Goal: Transaction & Acquisition: Purchase product/service

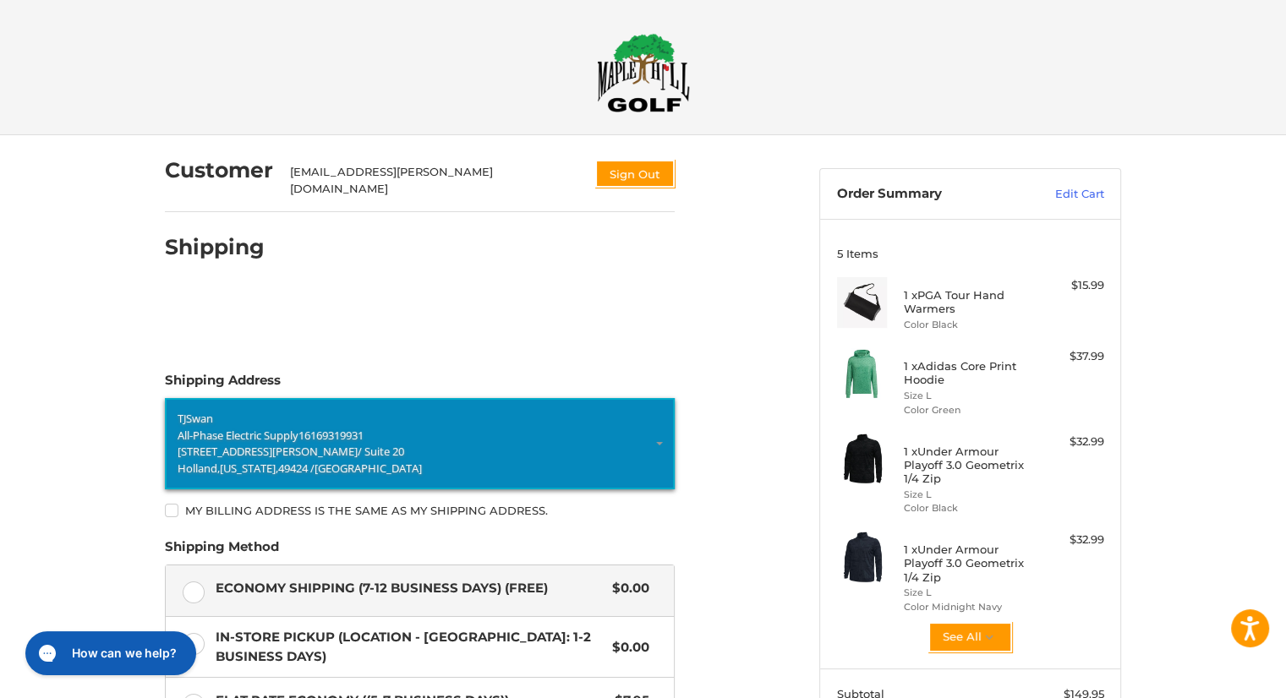
click at [358, 444] on span "/ Suite 20" at bounding box center [381, 451] width 46 height 15
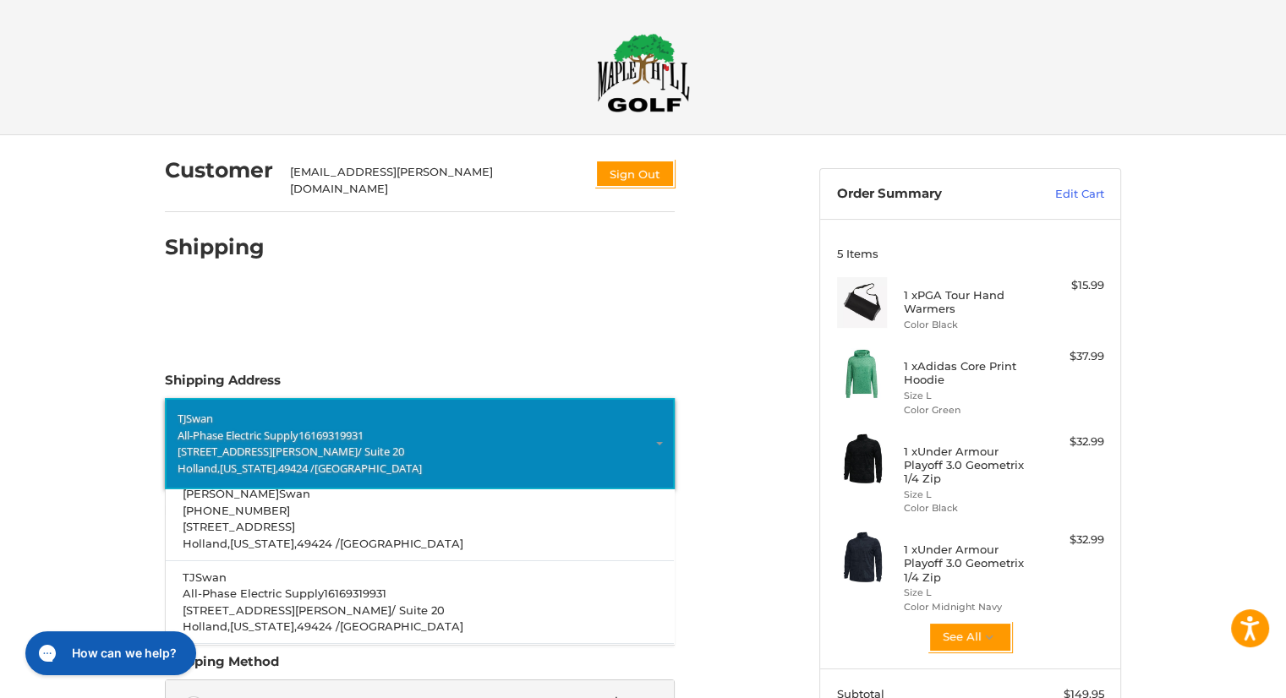
scroll to position [56, 0]
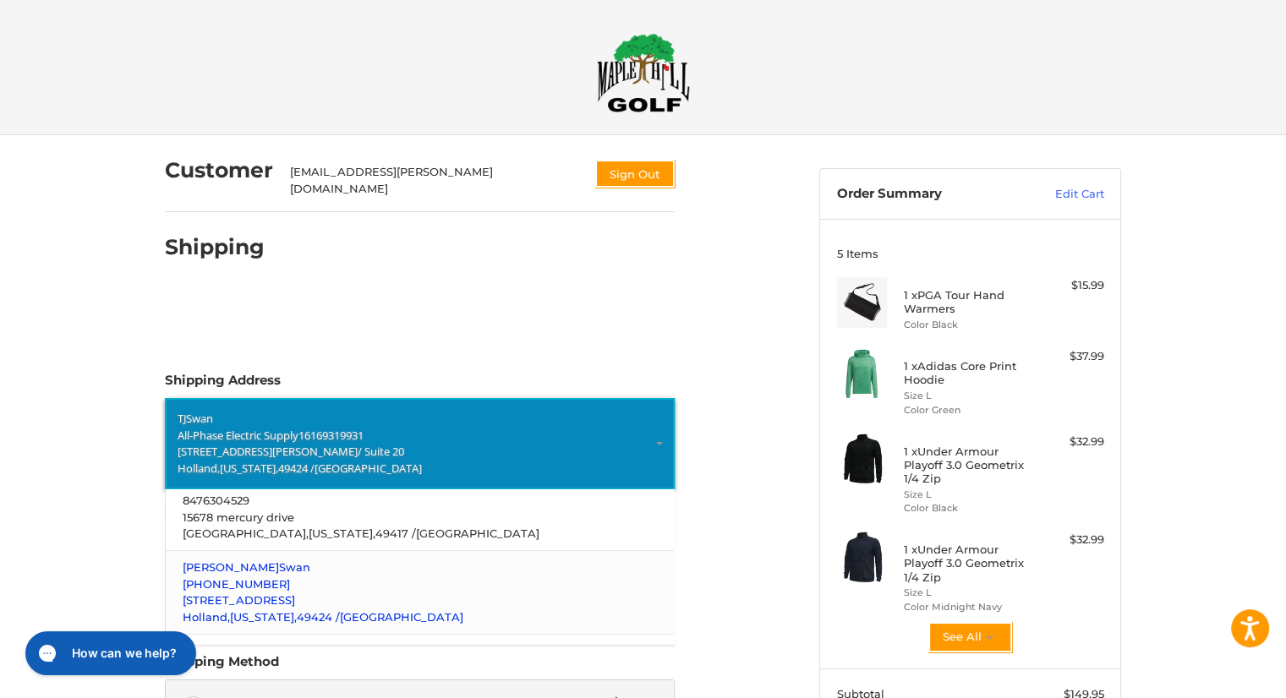
click at [304, 580] on p "[PHONE_NUMBER]" at bounding box center [420, 584] width 475 height 17
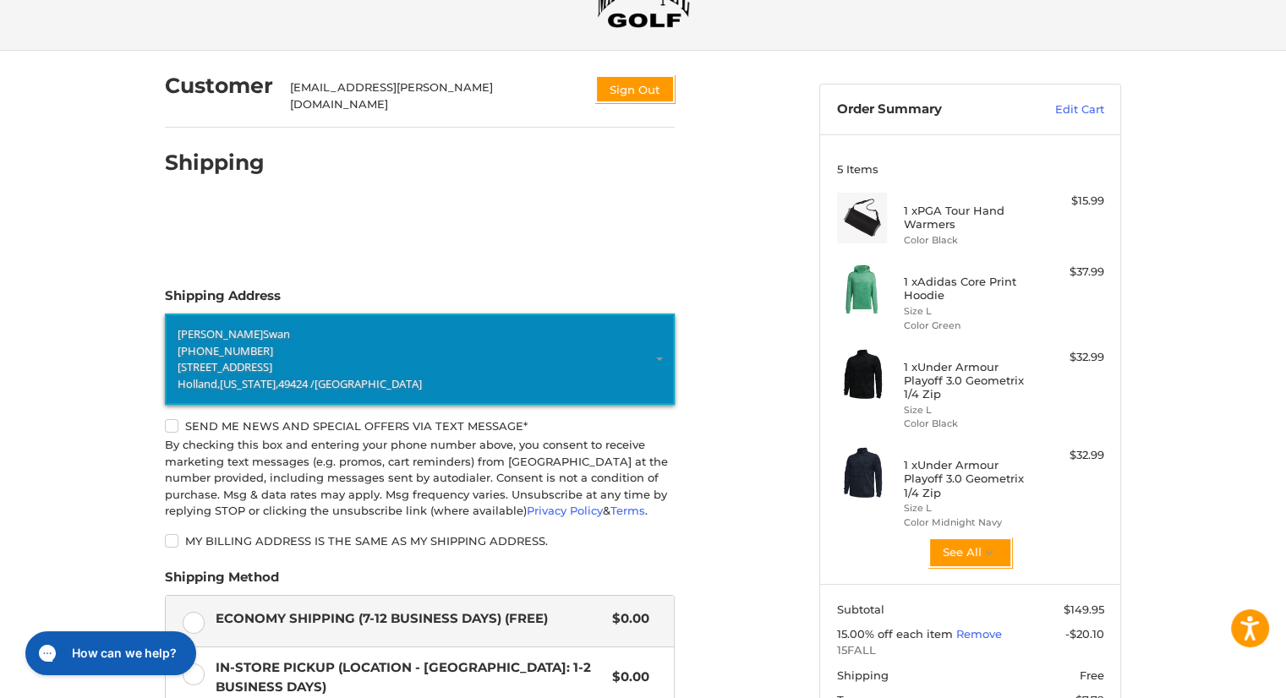
scroll to position [338, 0]
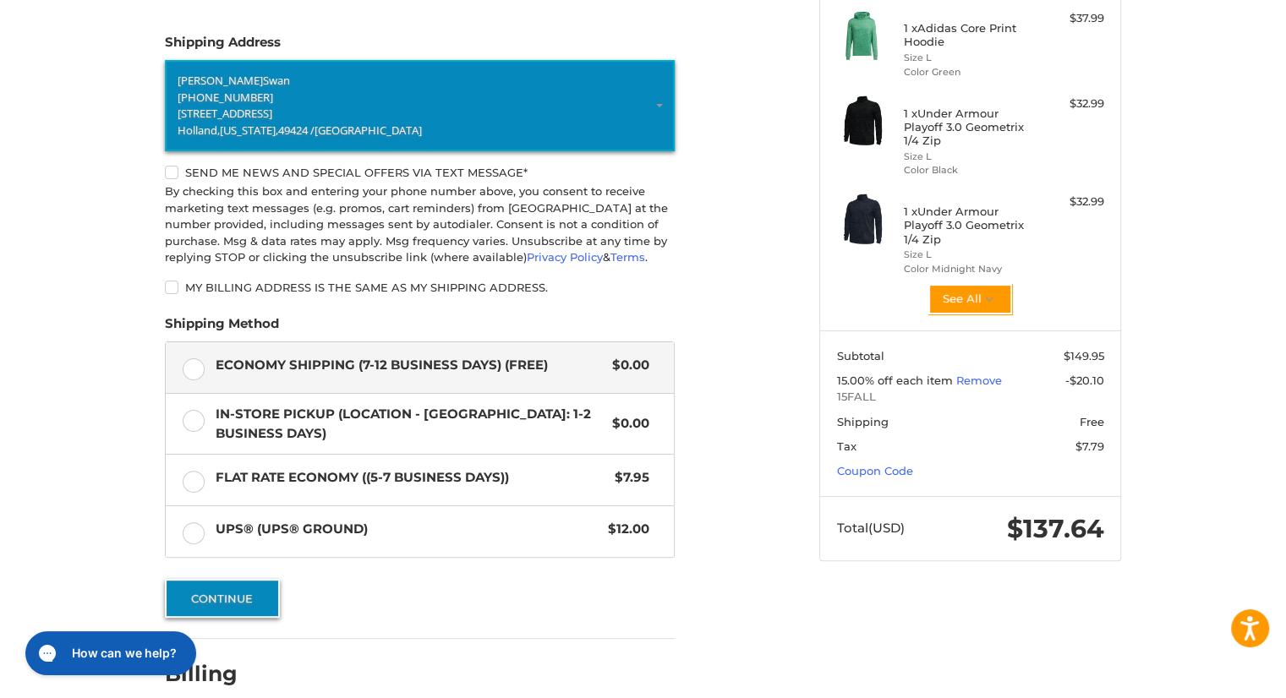
click at [224, 579] on button "Continue" at bounding box center [222, 598] width 115 height 39
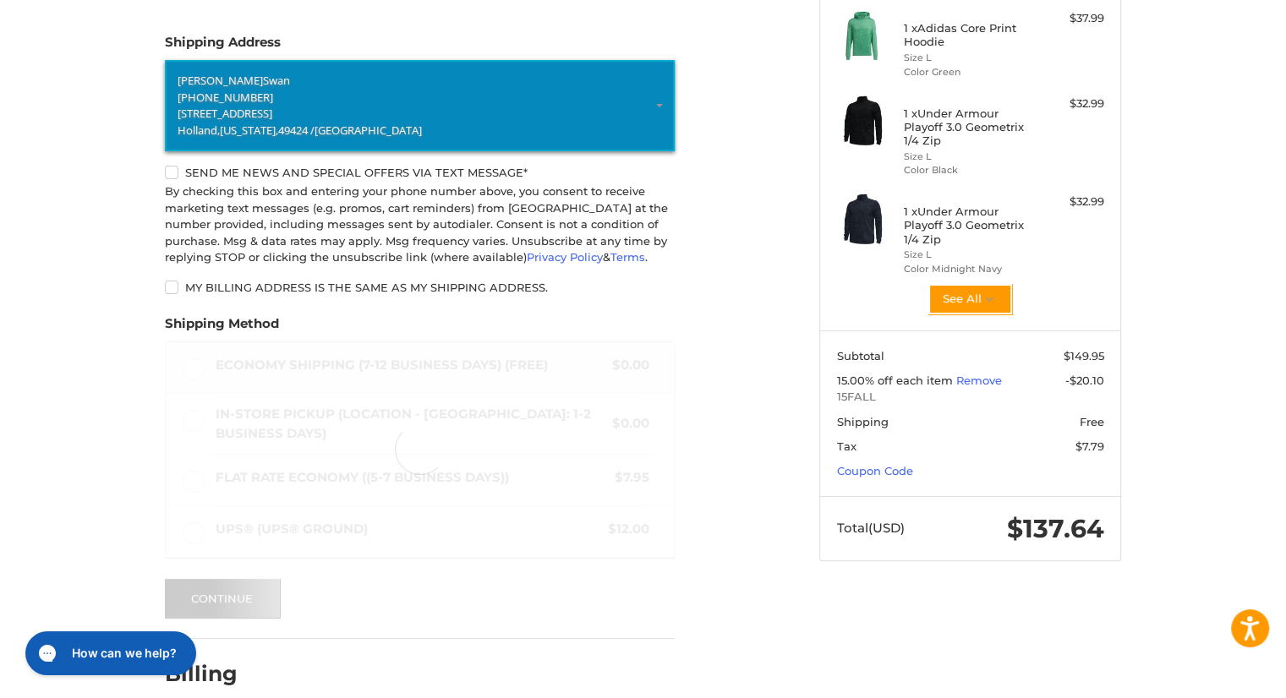
scroll to position [233, 0]
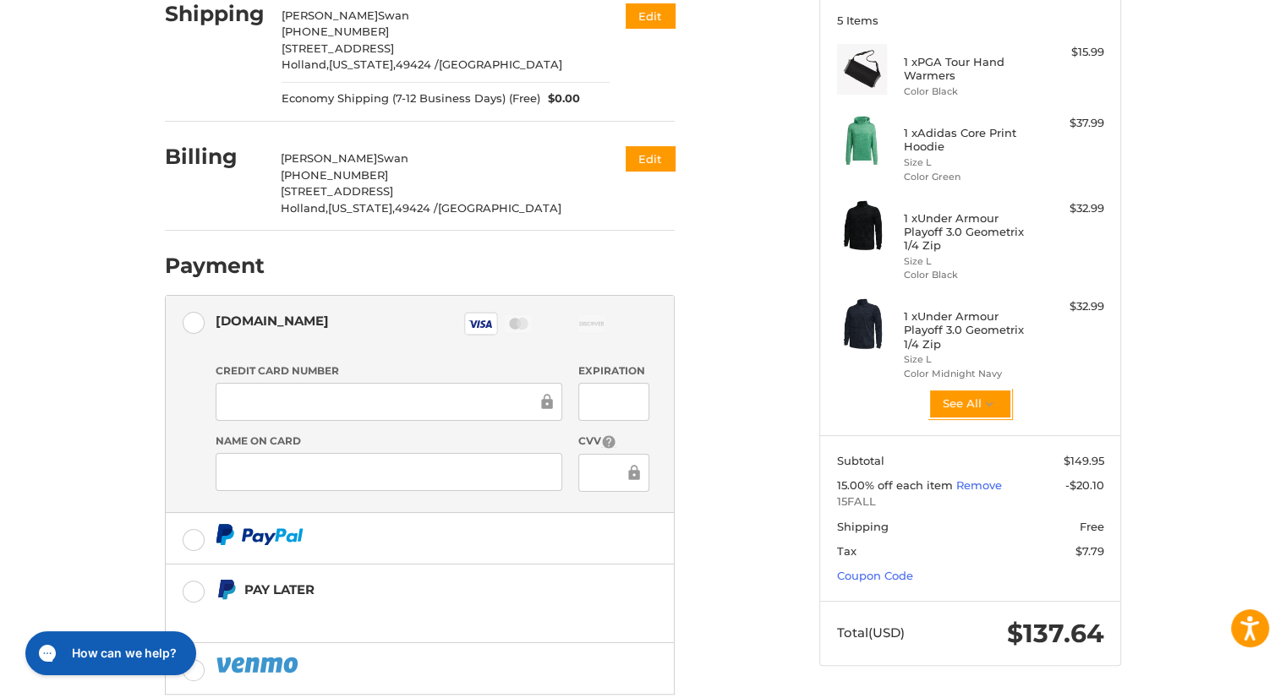
click at [606, 473] on div at bounding box center [613, 473] width 70 height 38
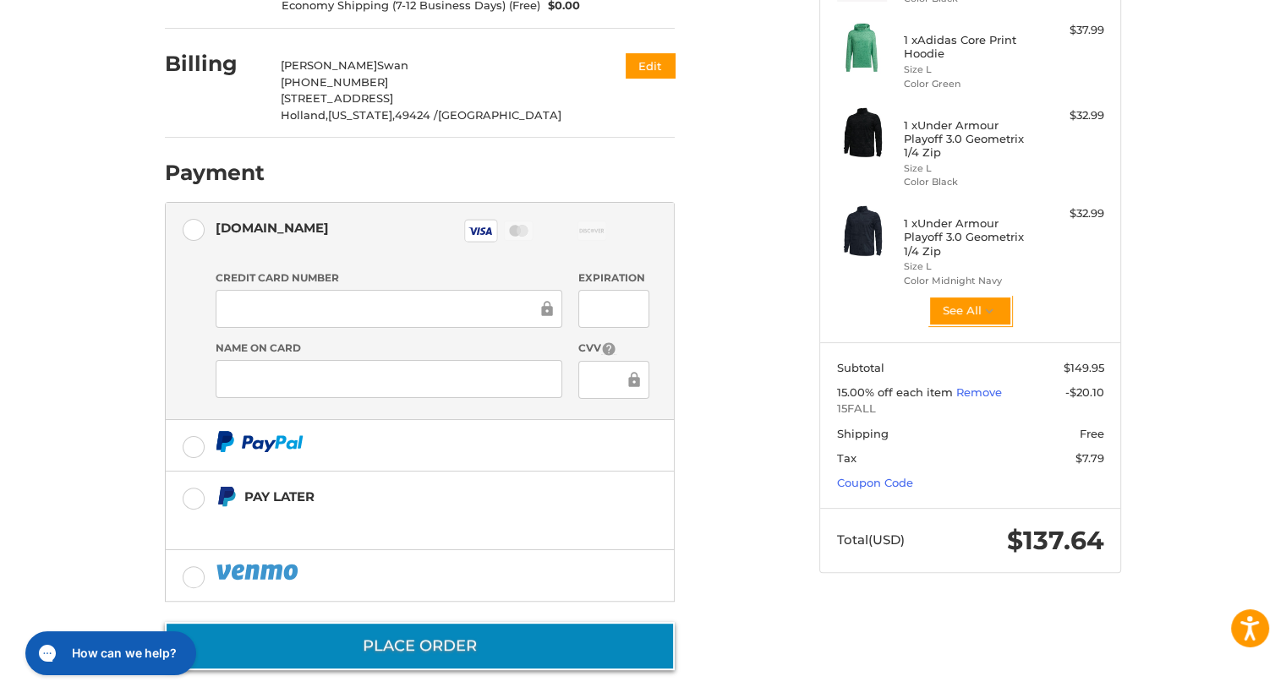
click at [453, 641] on button "Place Order" at bounding box center [420, 646] width 510 height 48
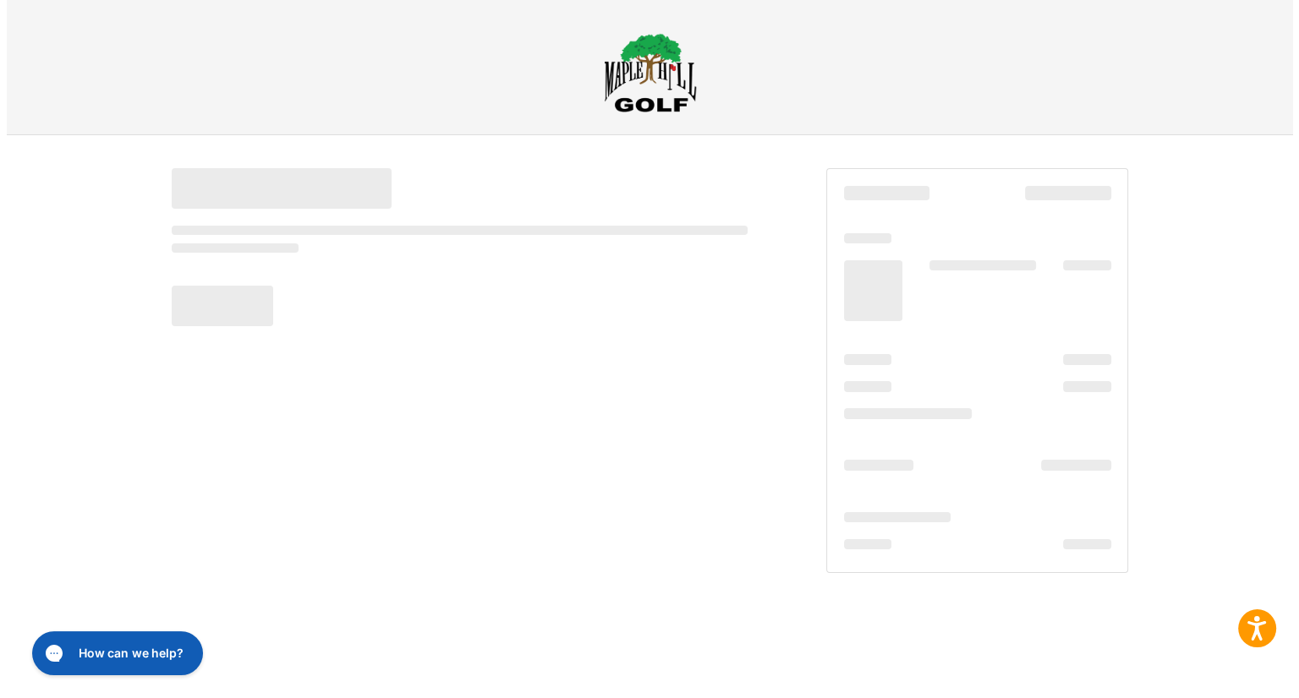
scroll to position [0, 0]
